Goal: Submit feedback/report problem

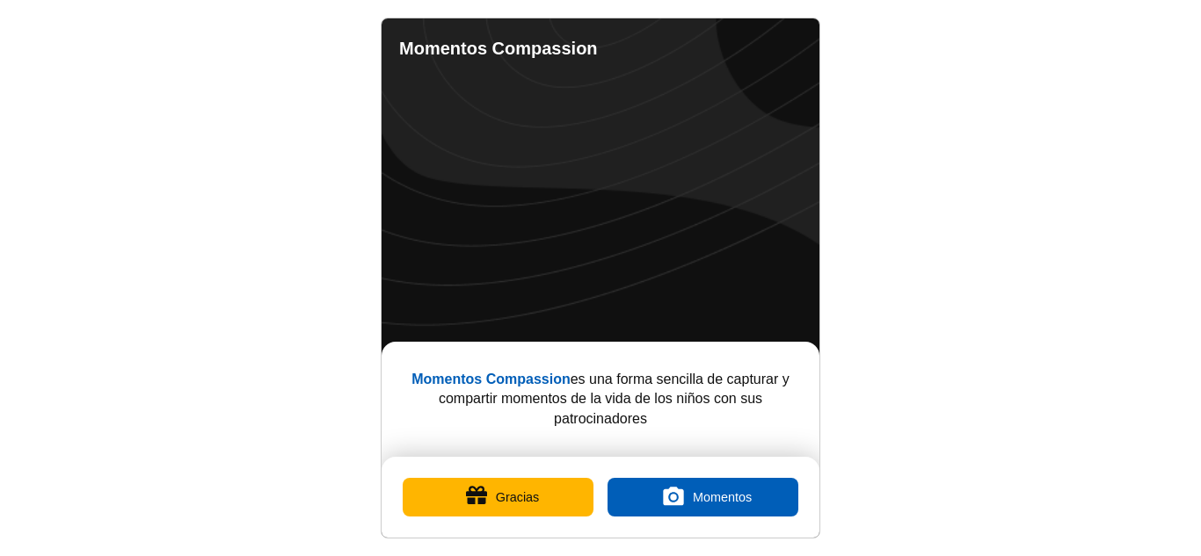
click at [496, 497] on button "Gracias" at bounding box center [498, 497] width 191 height 39
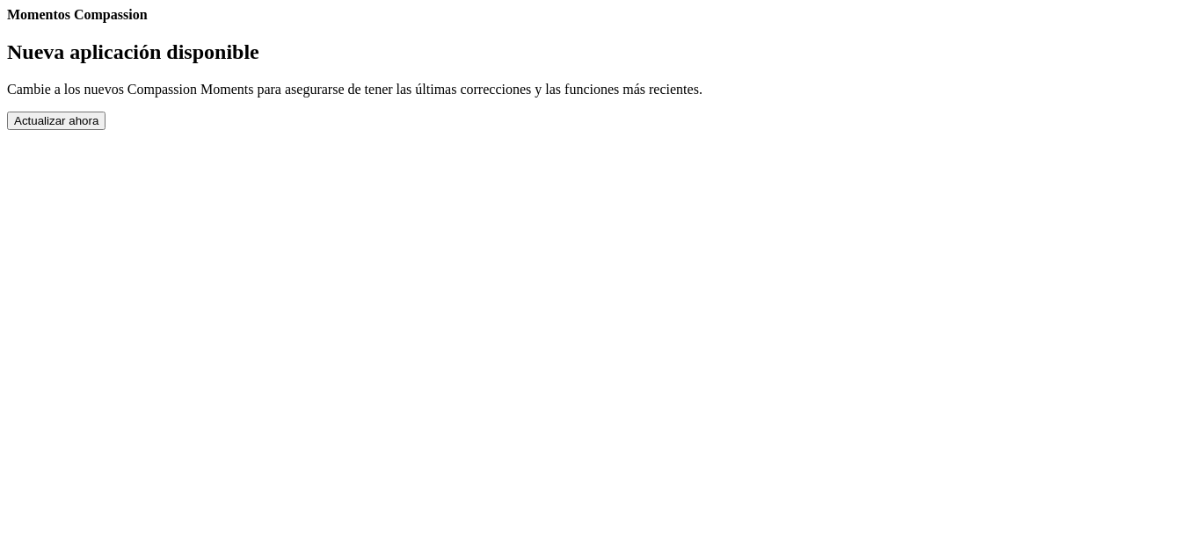
click at [105, 130] on button "Actualizar ahora" at bounding box center [56, 121] width 98 height 18
